Goal: Information Seeking & Learning: Find specific fact

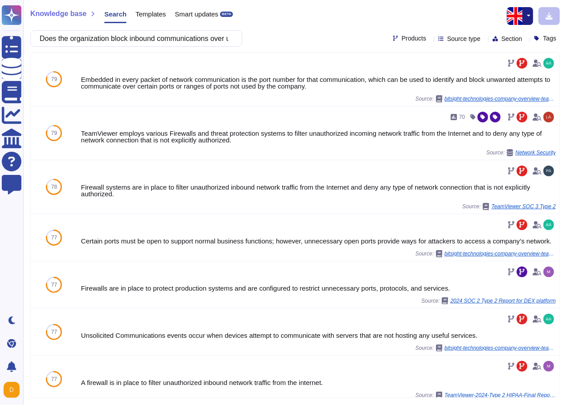
click at [233, 39] on div "Does the organization block inbound communications over unnecessary TCP / UDP p…" at bounding box center [136, 38] width 212 height 16
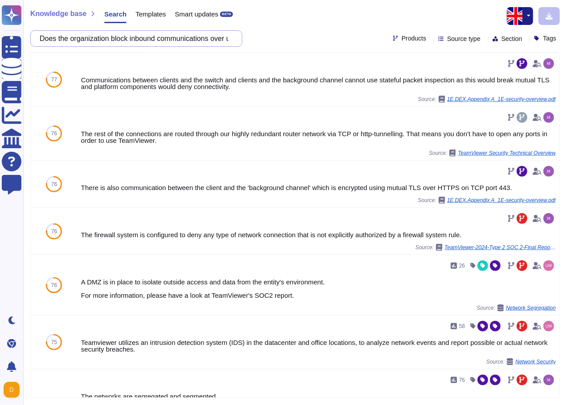
click at [180, 37] on input "Does the organization block inbound communications over unnecessary TCP / UDP p…" at bounding box center [134, 39] width 198 height 16
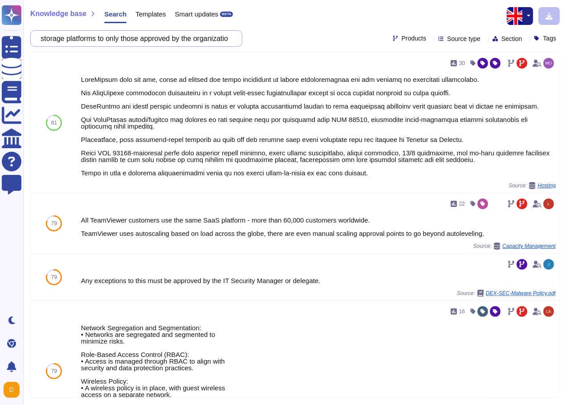
scroll to position [0, 154]
drag, startPoint x: 152, startPoint y: 44, endPoint x: 223, endPoint y: 39, distance: 70.5
click at [223, 39] on input "Does the organization limit the use of cloud storage platforms to only those ap…" at bounding box center [134, 39] width 198 height 16
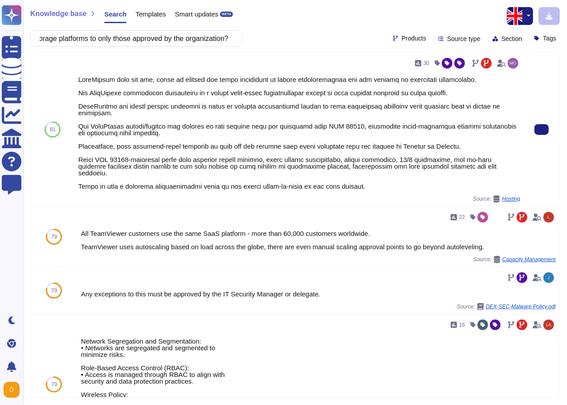
scroll to position [0, 0]
click at [190, 199] on div "30 Source: Hosting" at bounding box center [299, 130] width 449 height 154
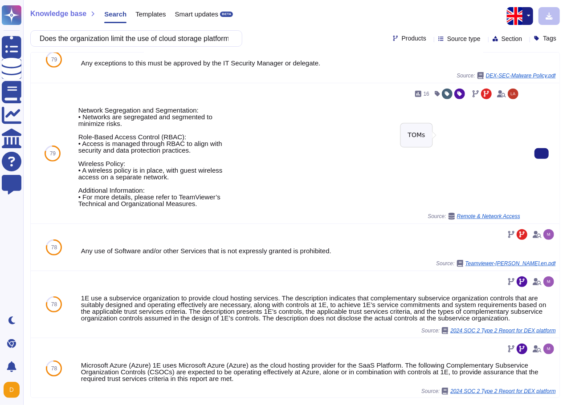
scroll to position [219, 0]
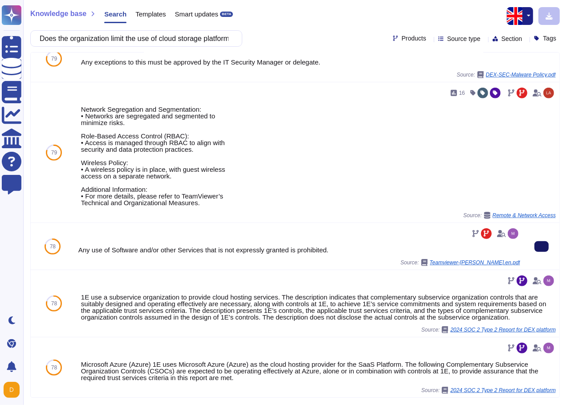
click at [534, 241] on button at bounding box center [541, 246] width 14 height 11
click at [183, 43] on input "Does the organization limit the use of cloud storage platforms to only those ap…" at bounding box center [134, 39] width 198 height 16
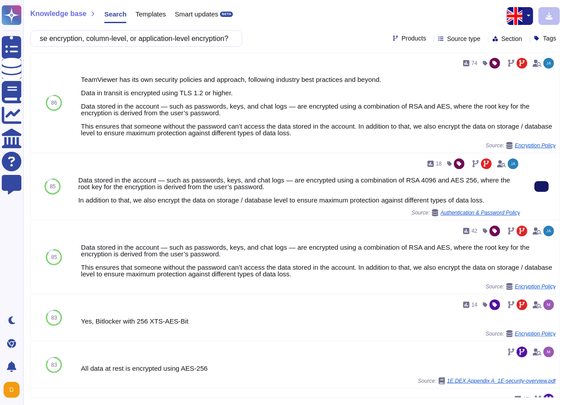
scroll to position [0, 0]
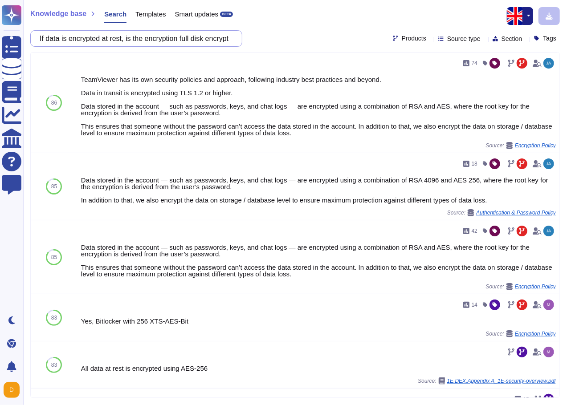
click at [154, 42] on input "If data is encrypted at rest, is the encryption full disk encryption, database …" at bounding box center [134, 39] width 198 height 16
paste input "s customer data encrypted at rest"
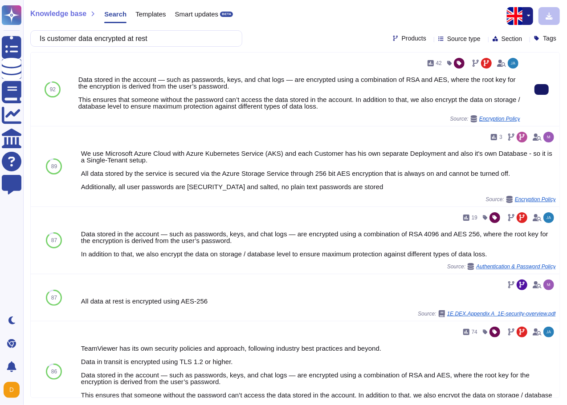
type input "Is customer data encrypted at rest"
click at [534, 91] on button at bounding box center [541, 89] width 14 height 11
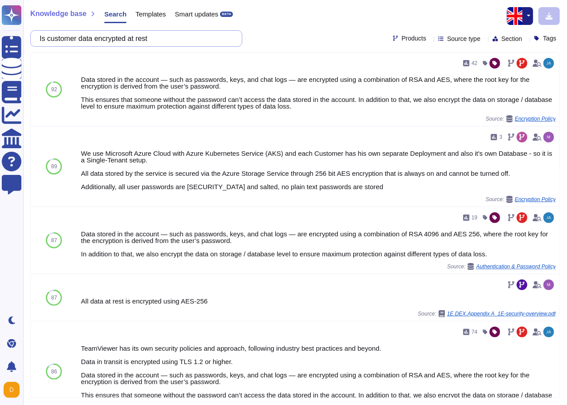
drag, startPoint x: 196, startPoint y: 41, endPoint x: -51, endPoint y: 46, distance: 246.6
click at [0, 46] on html "Questionnaires Knowledge Base Documents Analytics CAIQ / SIG Help Center Feedba…" at bounding box center [283, 202] width 567 height 405
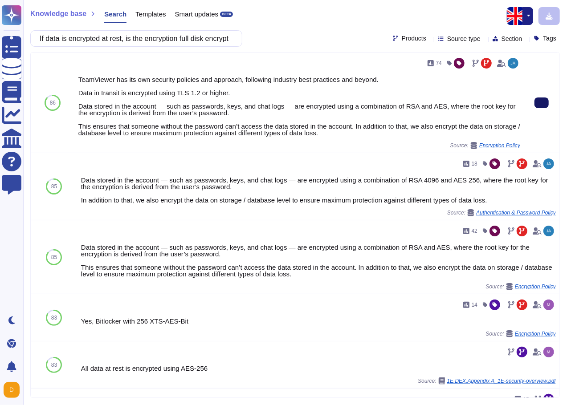
click at [540, 97] on button at bounding box center [541, 102] width 14 height 11
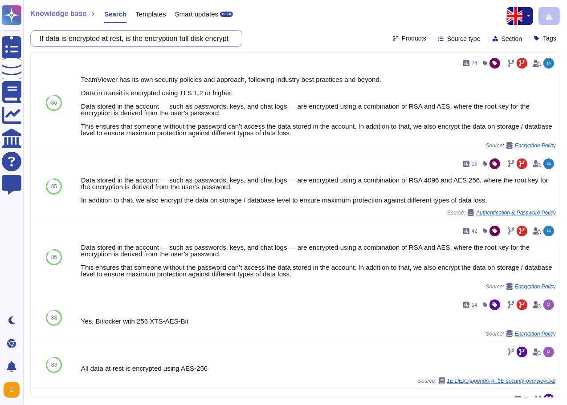
click at [195, 39] on input "If data is encrypted at rest, is the encryption full disk encryption, database …" at bounding box center [134, 39] width 198 height 16
paste input "Have you undergone a SSAE 18 SOC 2 Type 2 or SysTrust audit"
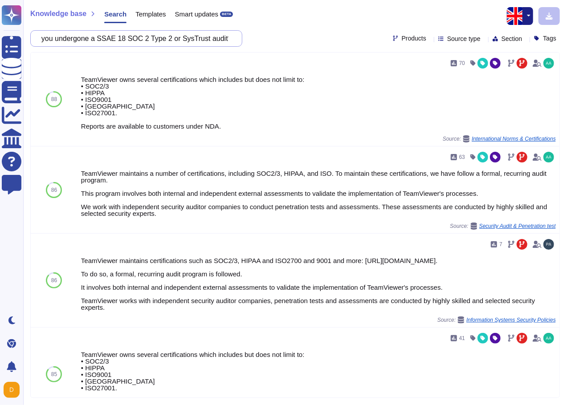
type input "Have you undergone a SSAE 18 SOC 2 Type 2 or SysTrust audit?"
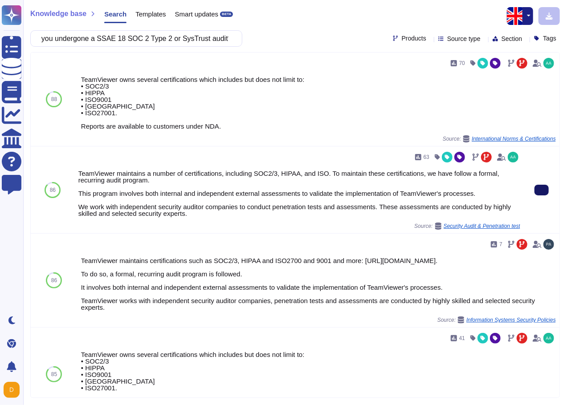
scroll to position [0, 0]
click at [541, 190] on icon at bounding box center [541, 190] width 0 height 0
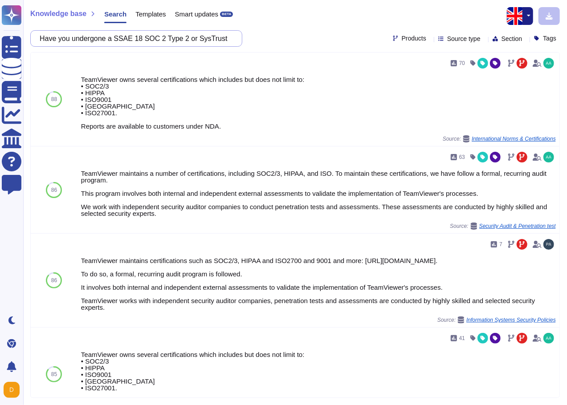
click at [220, 41] on input "Have you undergone a SSAE 18 SOC 2 Type 2 or SysTrust audit?" at bounding box center [134, 39] width 198 height 16
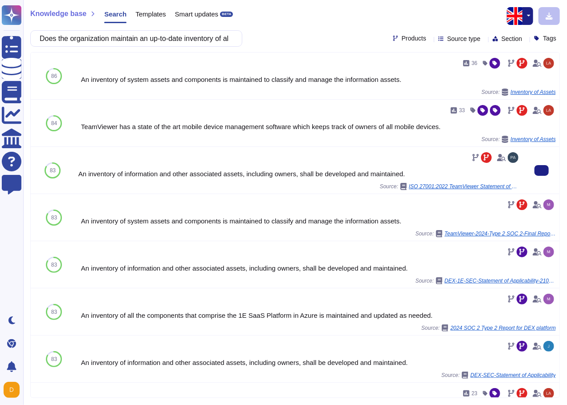
click at [316, 189] on div "Source: ISO 27001:2022 TeamViewer Statement of Applicability" at bounding box center [299, 186] width 442 height 7
click at [534, 174] on button at bounding box center [541, 170] width 14 height 11
click at [104, 40] on input "Does the organization maintain an up-to-date inventory of all user accounts in …" at bounding box center [134, 39] width 198 height 16
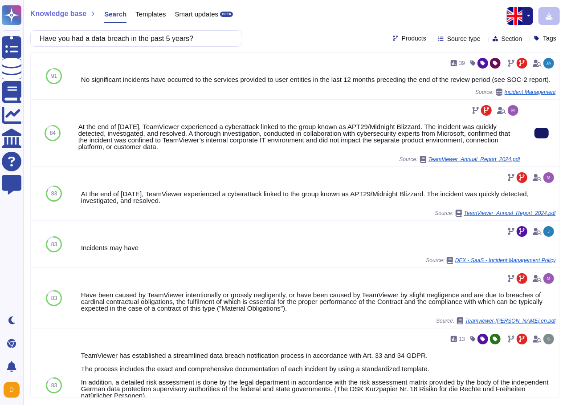
click at [539, 130] on button at bounding box center [541, 133] width 14 height 11
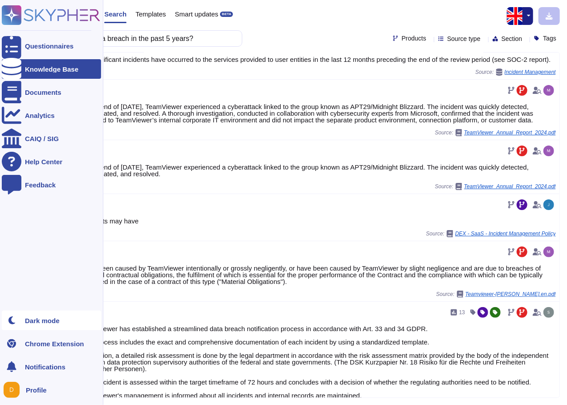
scroll to position [45, 0]
